Goal: Task Accomplishment & Management: Use online tool/utility

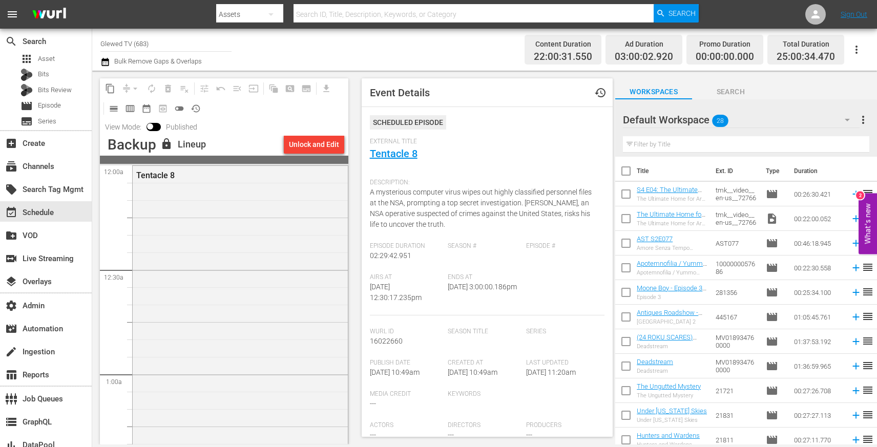
scroll to position [265, 0]
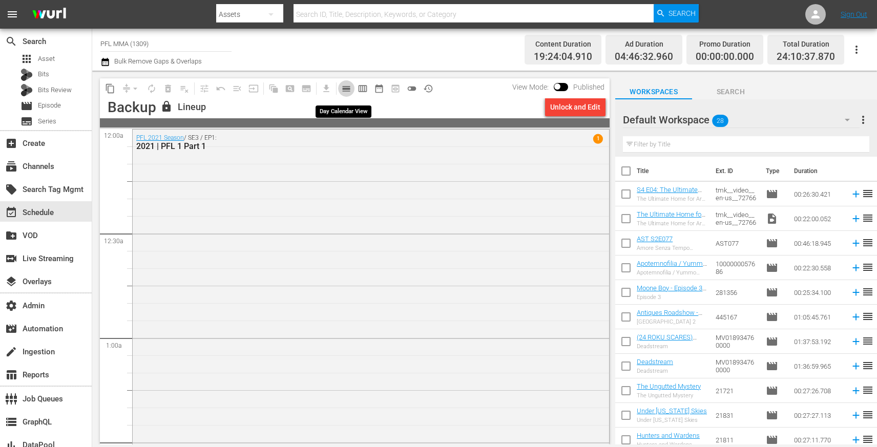
click at [344, 87] on span "calendar_view_day_outlined" at bounding box center [346, 88] width 10 height 10
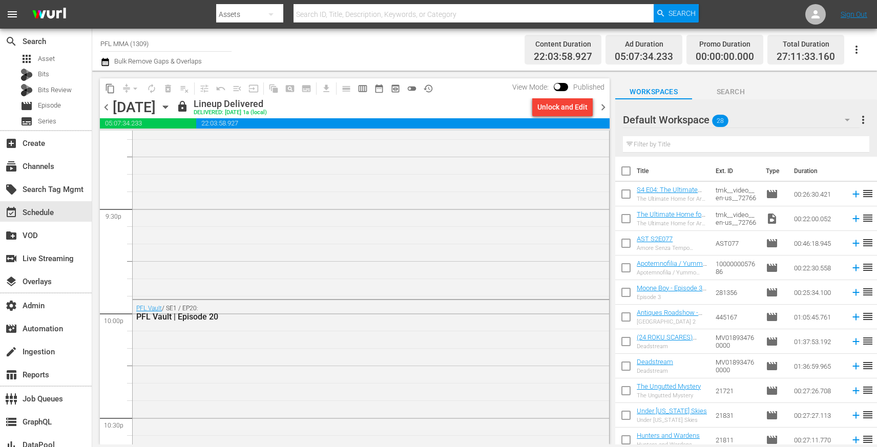
scroll to position [4412, 0]
click at [256, 366] on div "PFL Vault / SE1 / EP20: PFL Vault | Episode 20" at bounding box center [371, 406] width 476 height 209
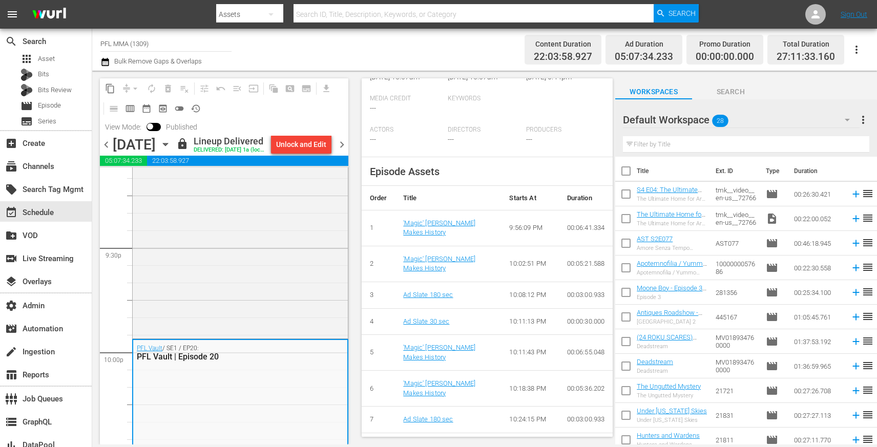
scroll to position [250, 0]
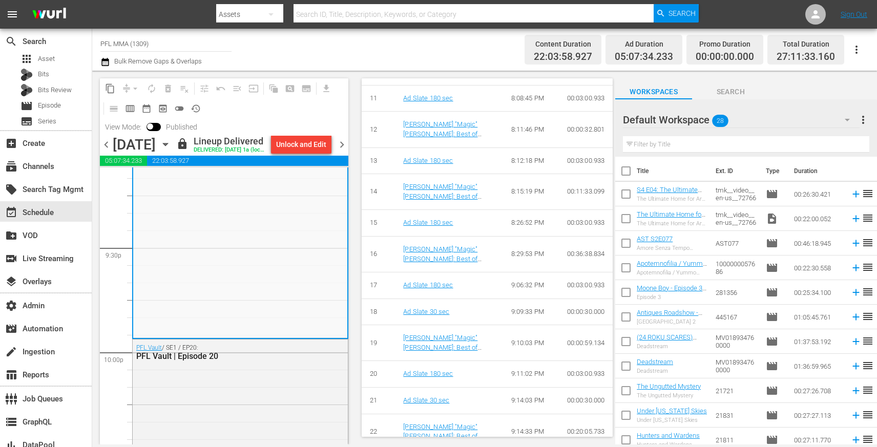
scroll to position [816, 0]
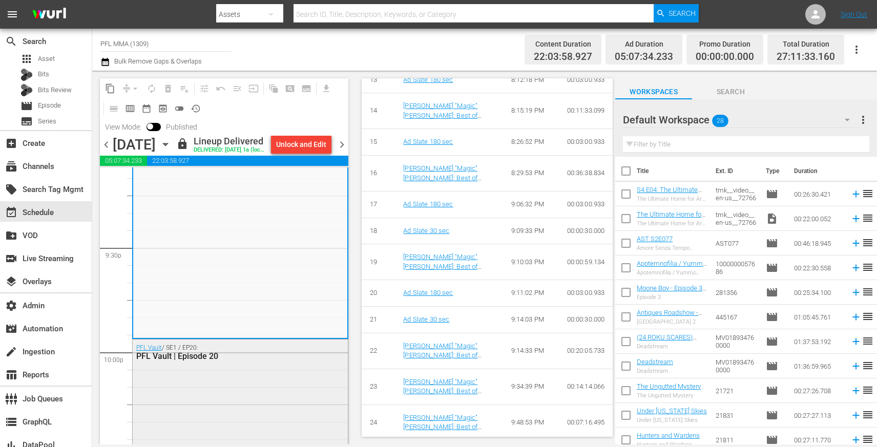
click at [263, 365] on div "PFL Vault / SE1 / EP20: PFL Vault | Episode 20" at bounding box center [240, 352] width 215 height 25
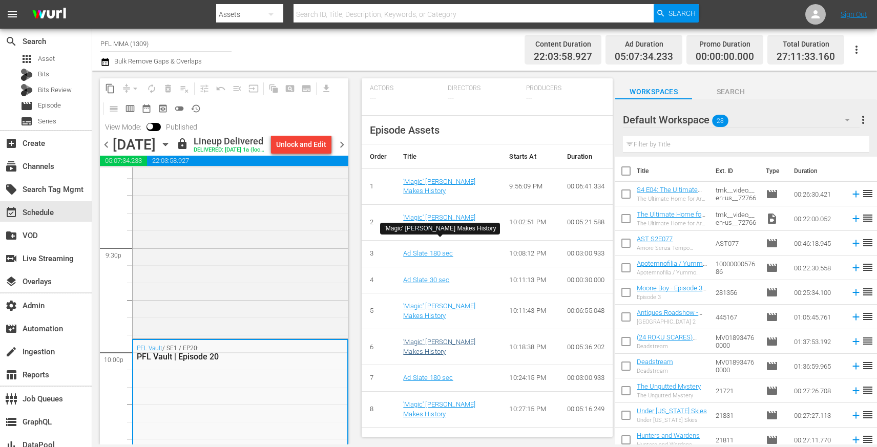
scroll to position [311, 0]
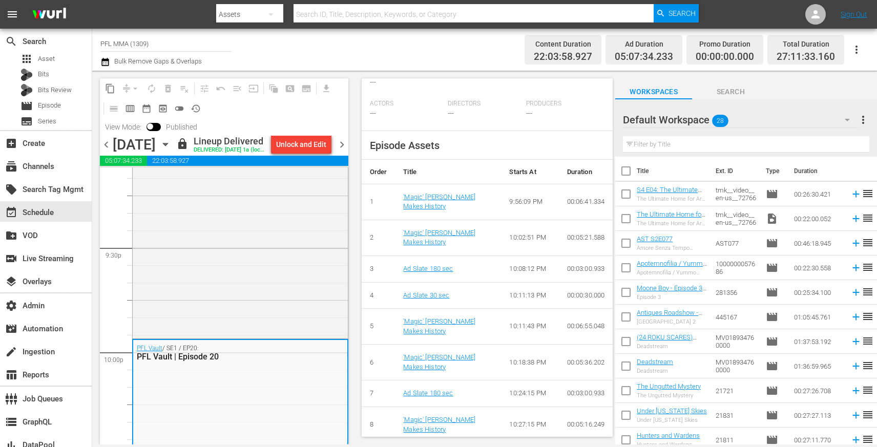
click at [150, 39] on input "PFL MMA (1309)" at bounding box center [165, 43] width 131 height 25
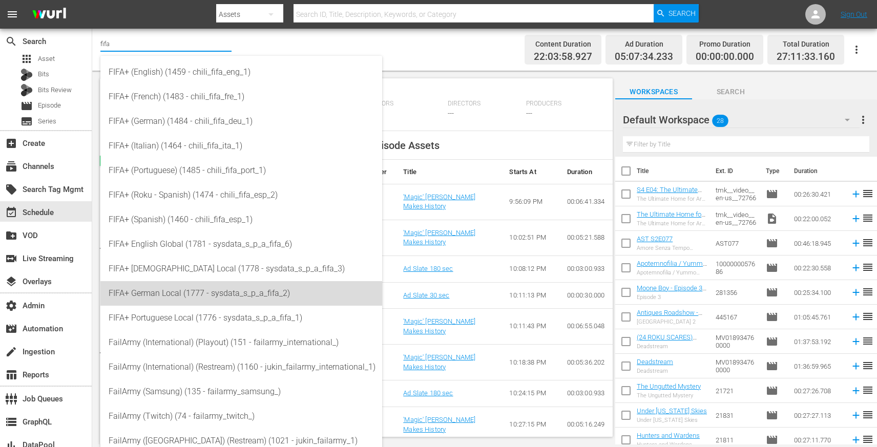
click at [212, 288] on div "FIFA+ German Local (1777 - sysdata_s_p_a_fifa_2)" at bounding box center [241, 293] width 265 height 25
type input "FIFA+ German Local (1777 - sysdata_s_p_a_fifa_2)"
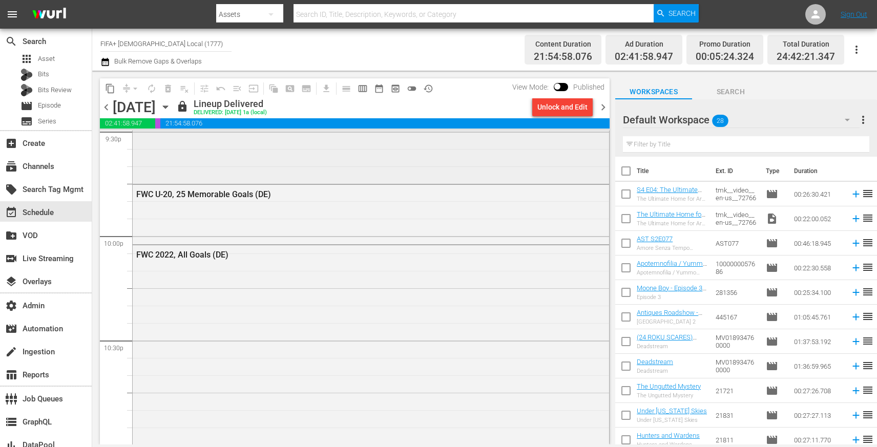
scroll to position [4499, 0]
click at [425, 213] on div "FWC U-20, 25 Memorable Goals (DE)" at bounding box center [371, 206] width 476 height 57
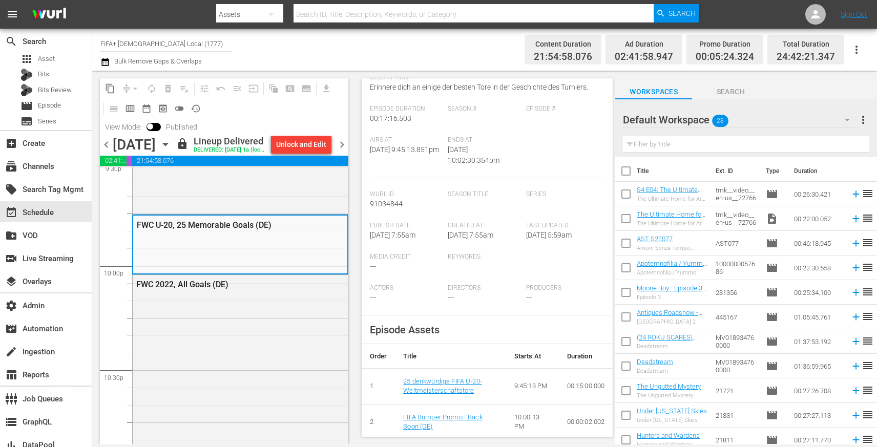
scroll to position [0, 0]
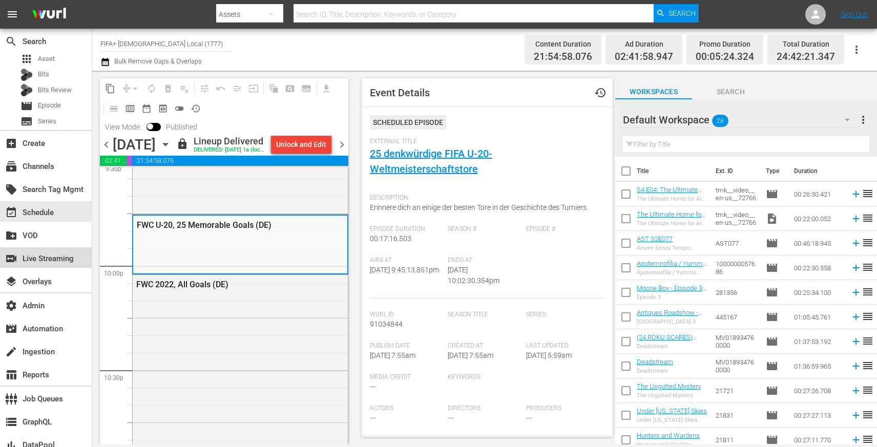
click at [48, 259] on div "switch_video Live Streaming" at bounding box center [28, 257] width 57 height 9
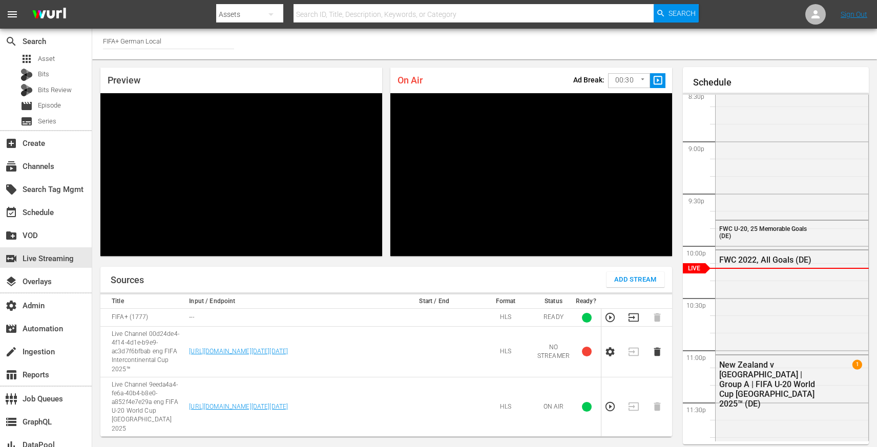
click at [150, 48] on div "Channel Title FIFA+ German Local" at bounding box center [168, 41] width 131 height 25
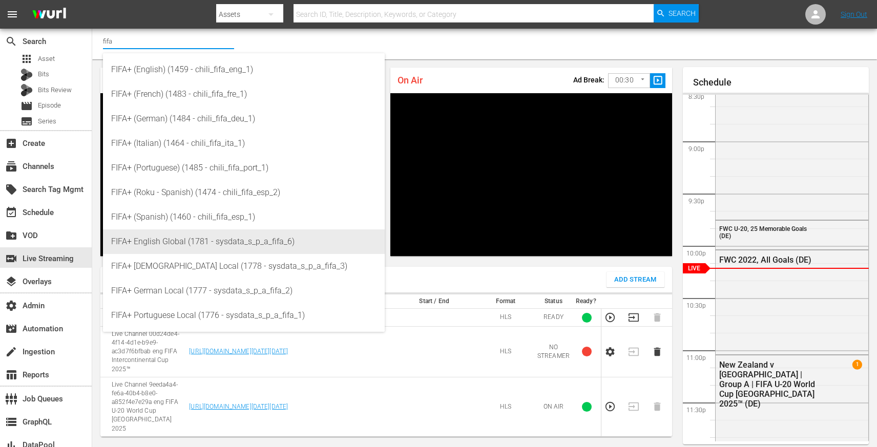
click at [191, 234] on div "FIFA+ English Global (1781 - sysdata_s_p_a_fifa_6)" at bounding box center [243, 241] width 265 height 25
type input "FIFA+ English Global (1781 - sysdata_s_p_a_fifa_6)"
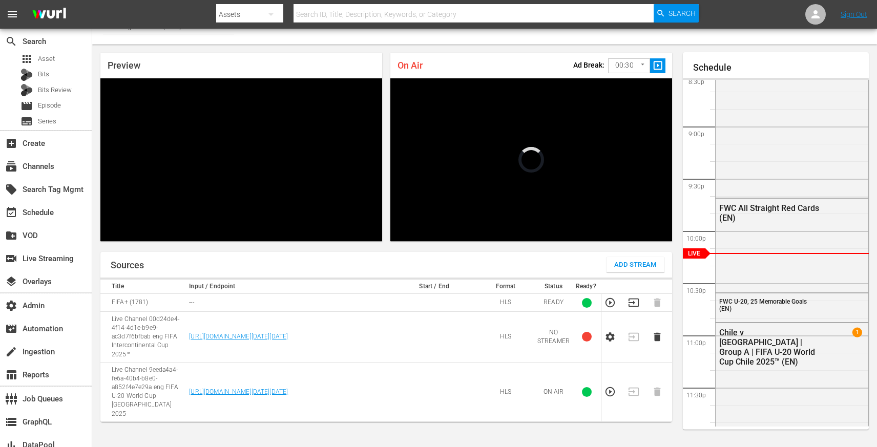
scroll to position [25, 0]
